Goal: Task Accomplishment & Management: Use online tool/utility

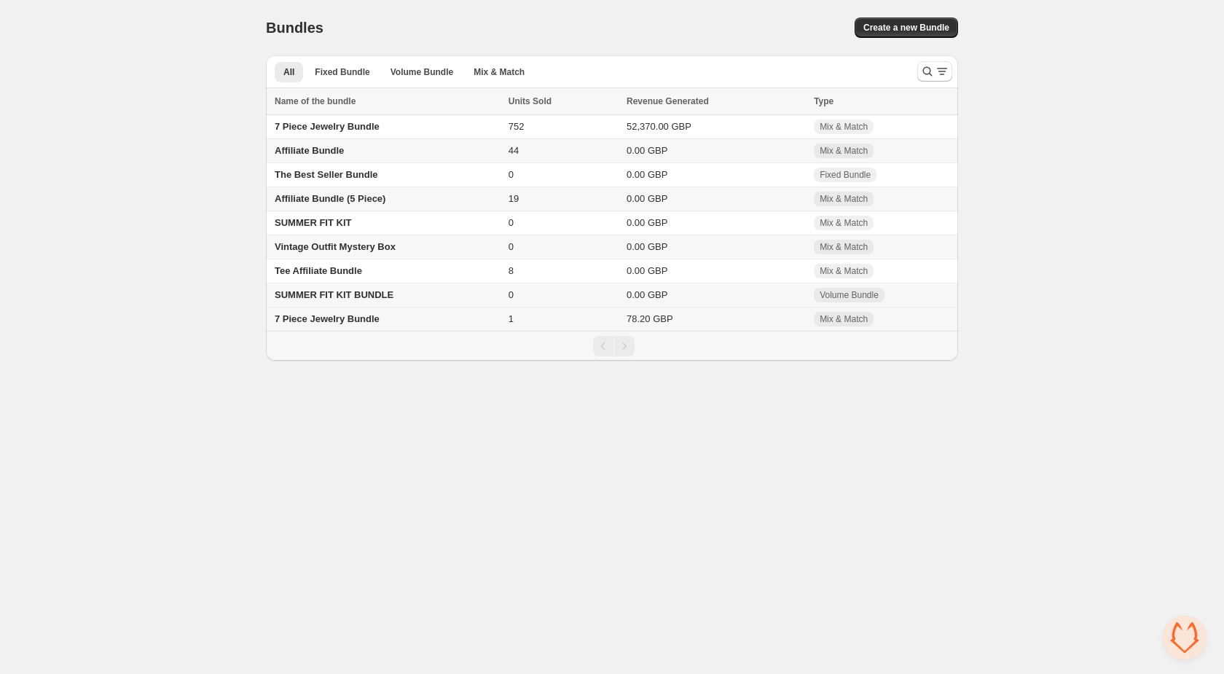
click at [430, 318] on td "7 Piece Jewelry Bundle" at bounding box center [385, 319] width 238 height 24
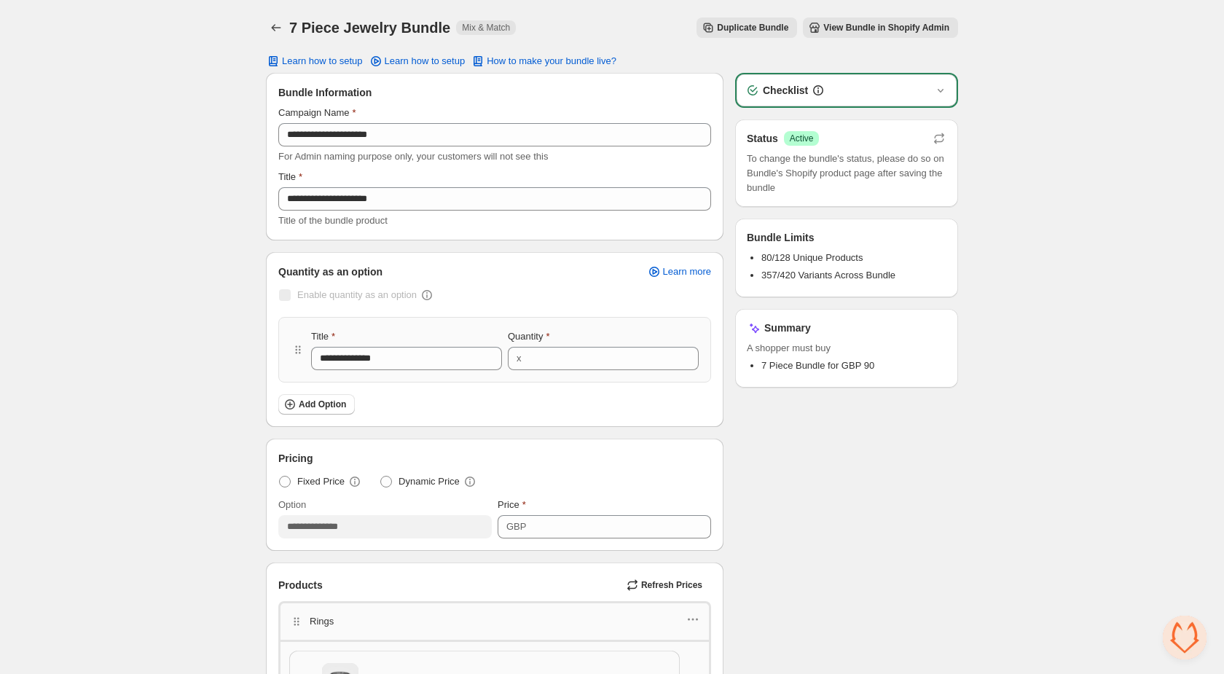
click at [913, 31] on span "View Bundle in Shopify Admin" at bounding box center [886, 28] width 126 height 12
click at [937, 135] on icon "button" at bounding box center [938, 136] width 9 height 6
